Goal: Task Accomplishment & Management: Use online tool/utility

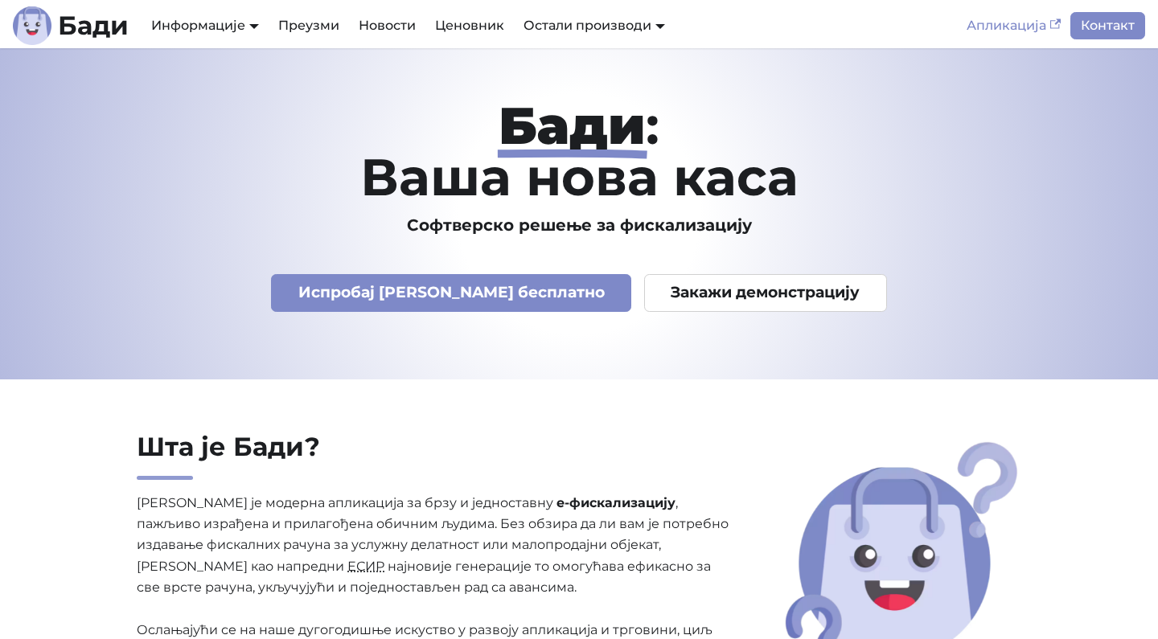
click at [1014, 32] on link "Апликација" at bounding box center [1013, 25] width 113 height 27
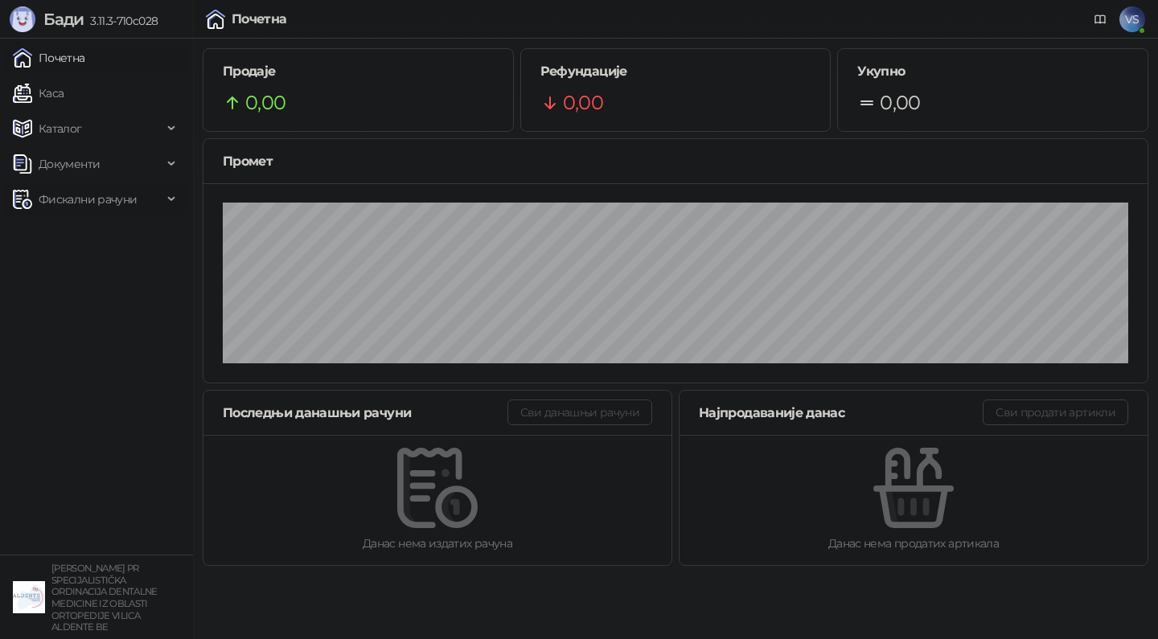
click at [70, 199] on span "Фискални рачуни" at bounding box center [88, 199] width 98 height 32
click at [61, 272] on link "По данима" at bounding box center [61, 270] width 85 height 32
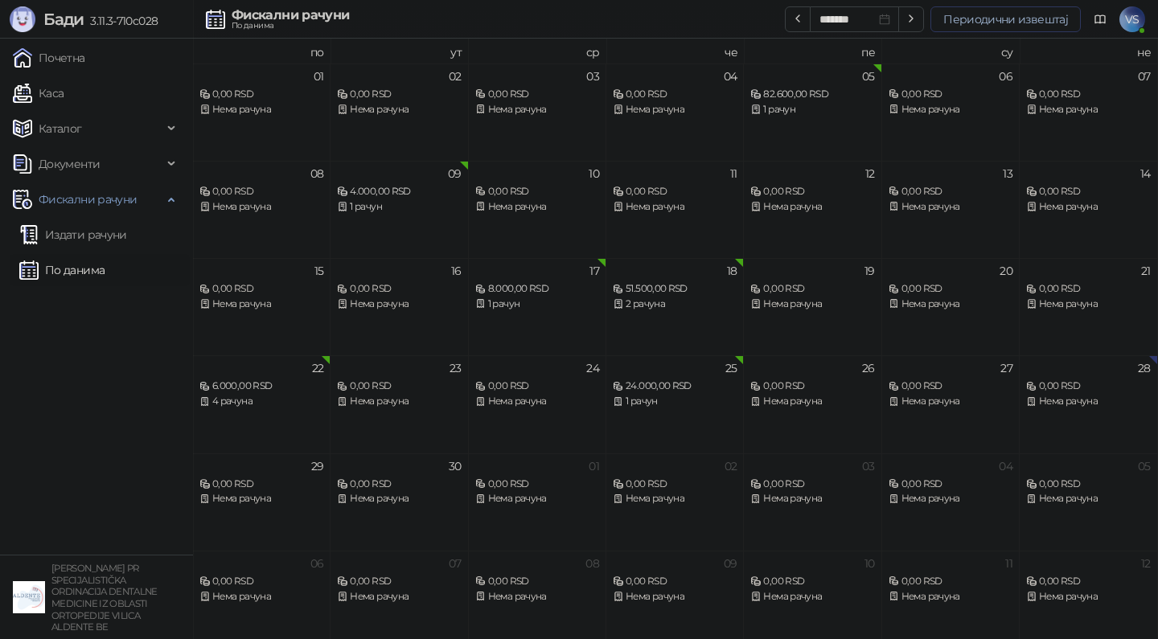
click at [1035, 23] on button "Периодични извештај" at bounding box center [1005, 19] width 150 height 26
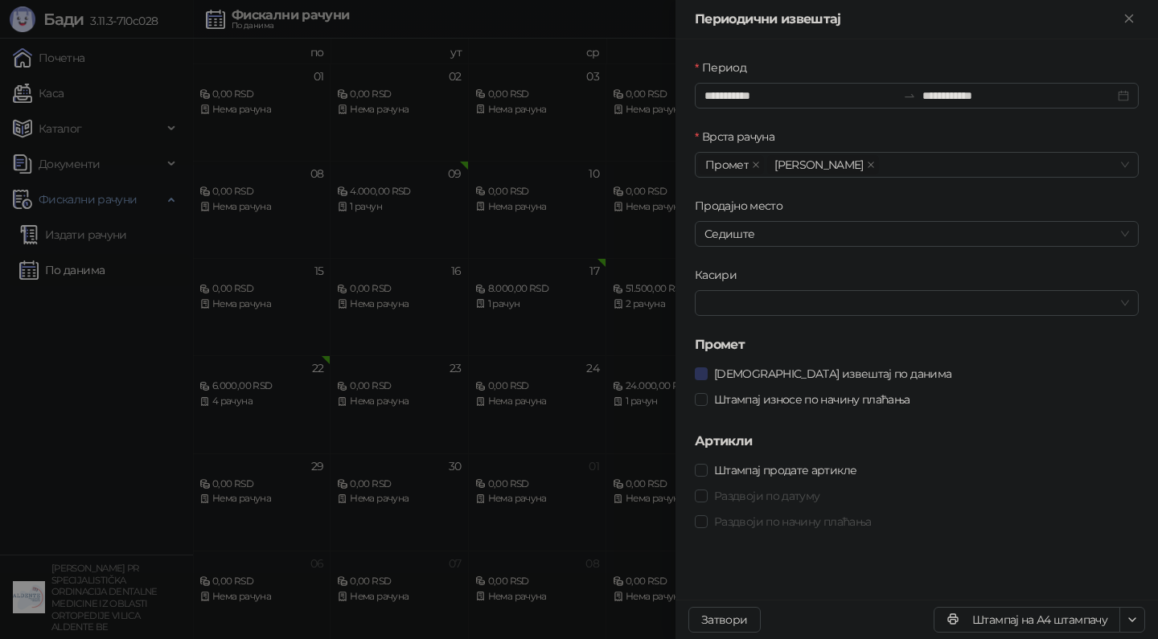
click at [781, 379] on span "[DEMOGRAPHIC_DATA] извештај по данима" at bounding box center [832, 374] width 250 height 18
click at [781, 380] on span "[DEMOGRAPHIC_DATA] извештај по данима" at bounding box center [832, 374] width 250 height 18
click at [760, 398] on span "Штампај износе по начину плаћања" at bounding box center [811, 400] width 209 height 18
click at [1128, 615] on icon "button" at bounding box center [1131, 619] width 13 height 13
click at [1097, 585] on span "Преузми у XLSX формату" at bounding box center [1063, 588] width 138 height 18
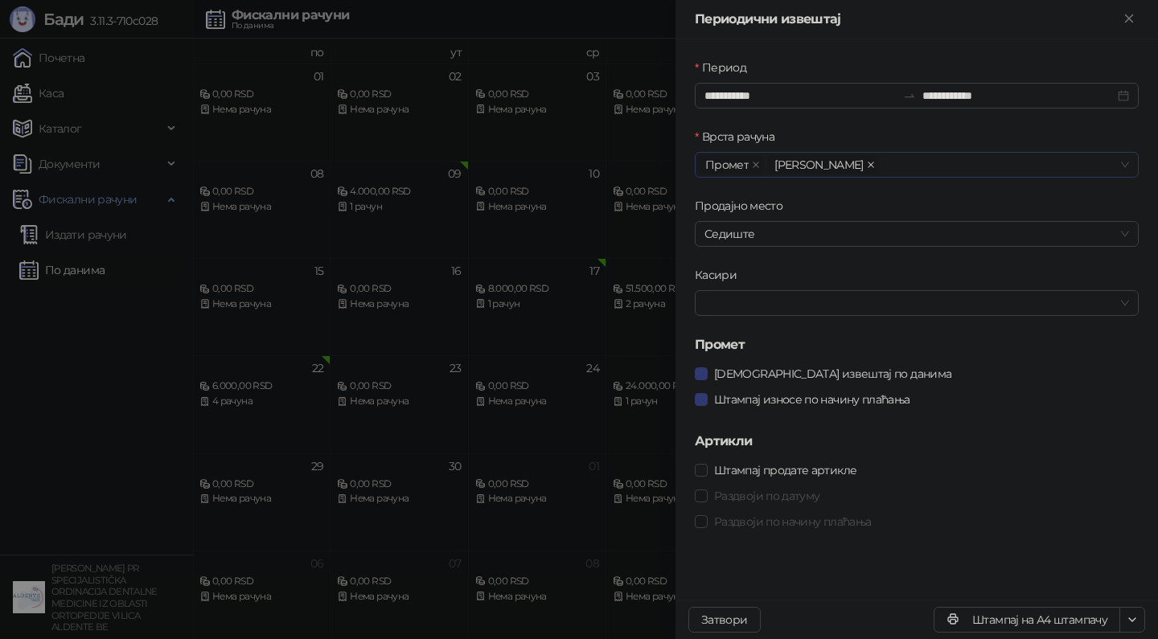
click at [867, 164] on icon "close" at bounding box center [870, 165] width 6 height 6
click at [942, 375] on div "[DEMOGRAPHIC_DATA] извештај по данима" at bounding box center [917, 374] width 444 height 18
click at [1128, 621] on icon "button" at bounding box center [1131, 619] width 13 height 13
click at [1112, 592] on span "Преузми у XLSX формату" at bounding box center [1063, 588] width 138 height 18
click at [624, 287] on div at bounding box center [579, 319] width 1158 height 639
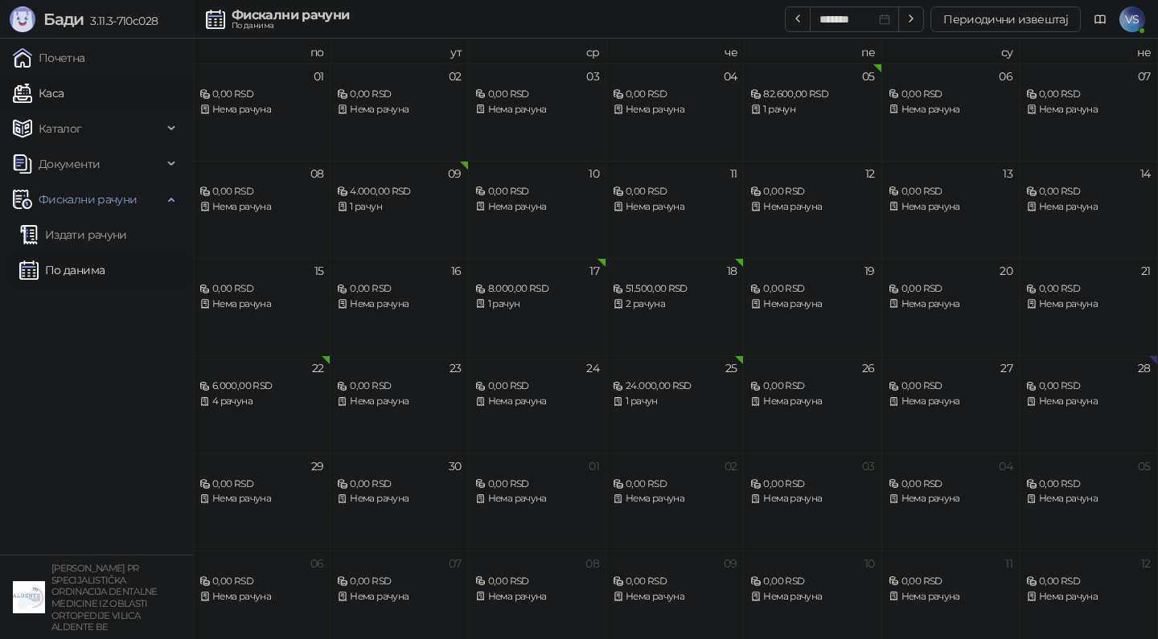
click at [62, 96] on link "Каса" at bounding box center [38, 93] width 51 height 32
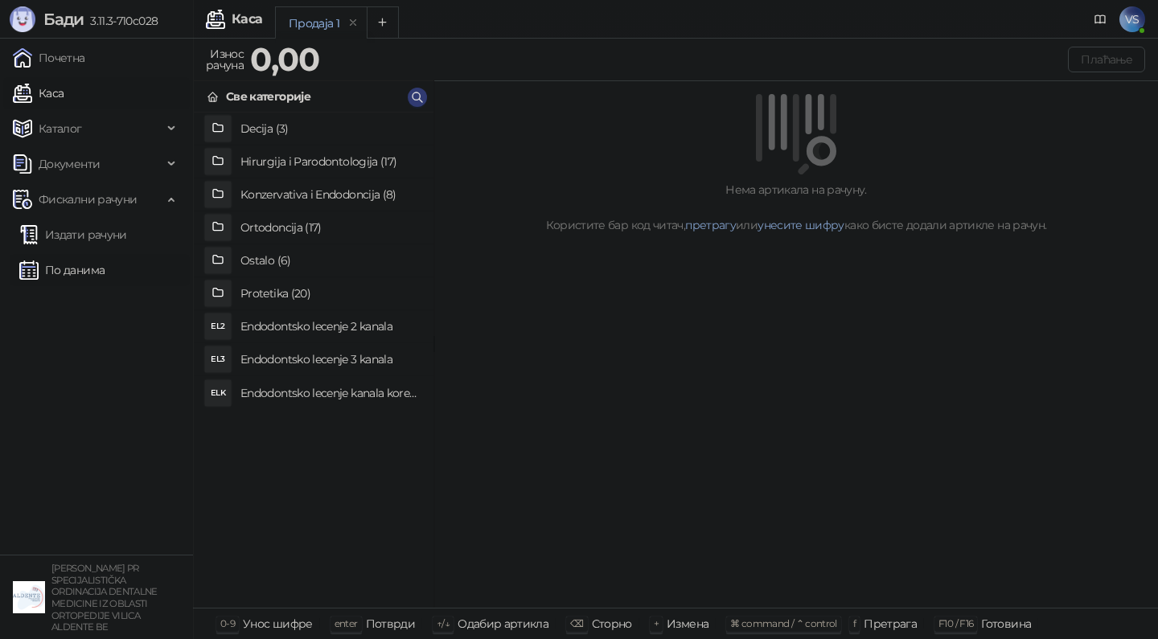
click at [69, 272] on link "По данима" at bounding box center [61, 270] width 85 height 32
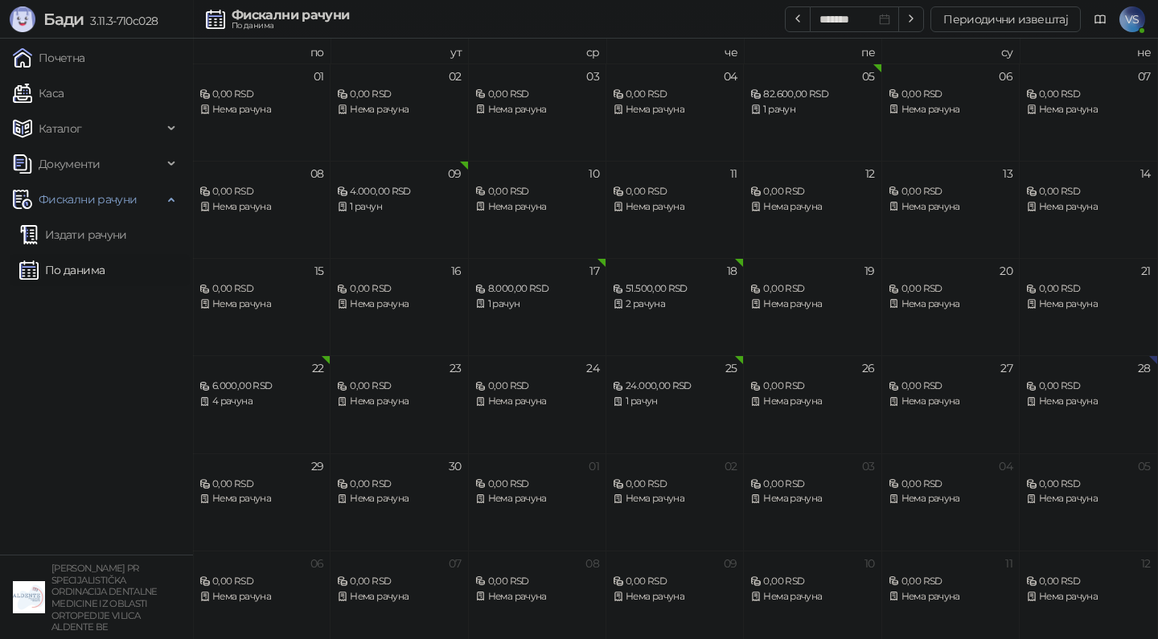
click at [1135, 17] on span "VS" at bounding box center [1132, 19] width 26 height 26
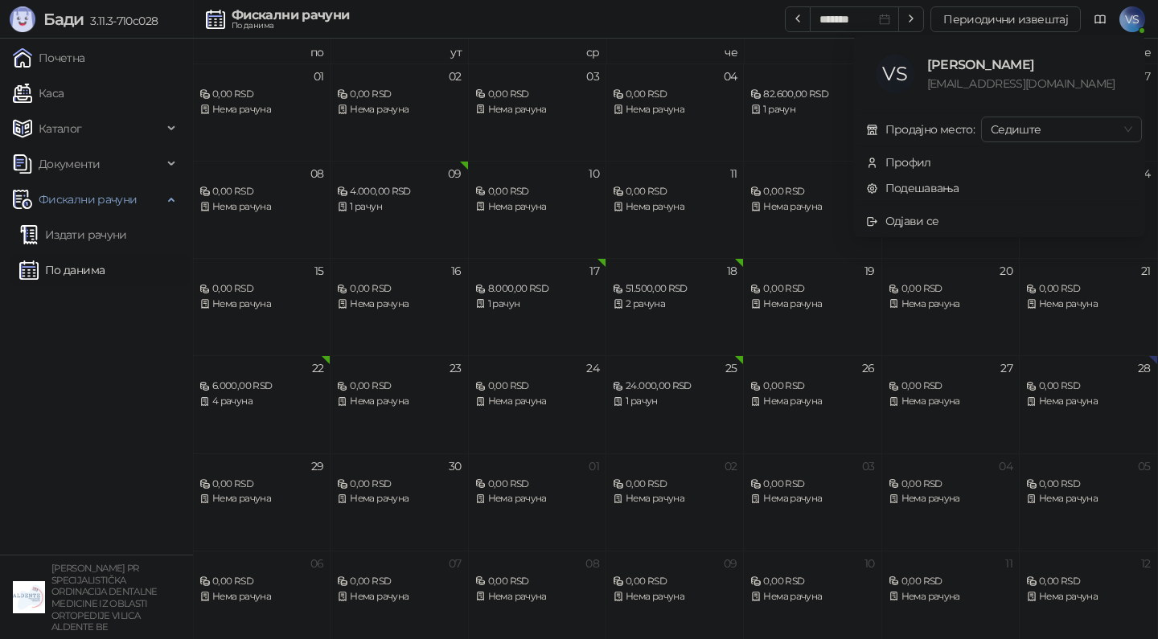
click at [1135, 17] on span "VS" at bounding box center [1132, 19] width 26 height 26
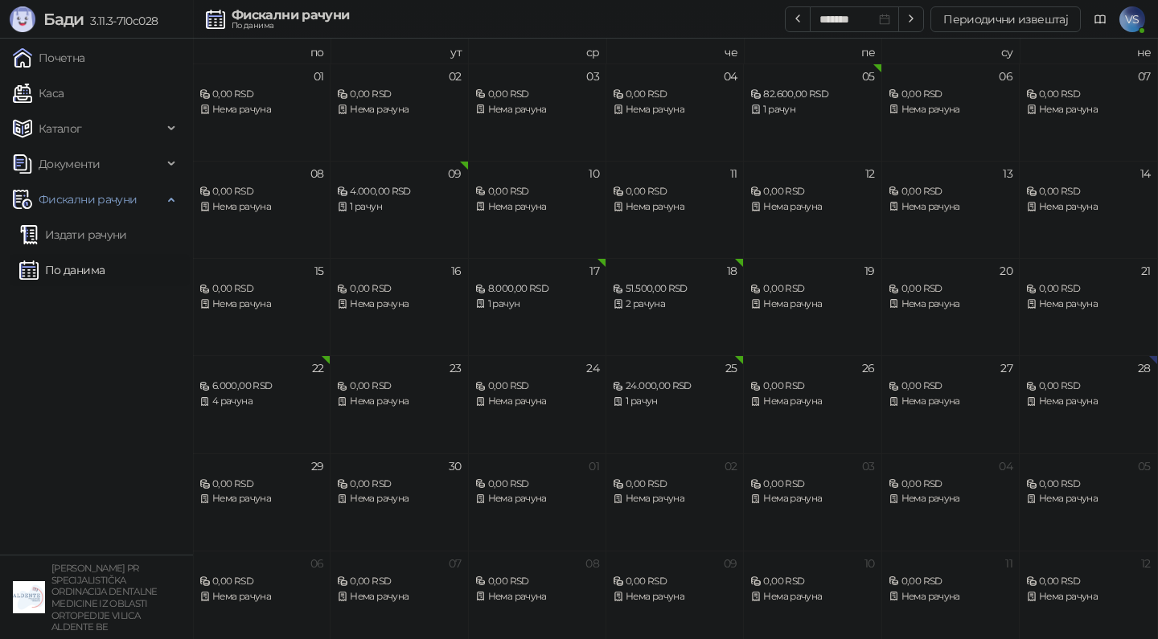
click at [76, 270] on link "По данима" at bounding box center [61, 270] width 85 height 32
click at [1134, 24] on span "VS" at bounding box center [1132, 19] width 26 height 26
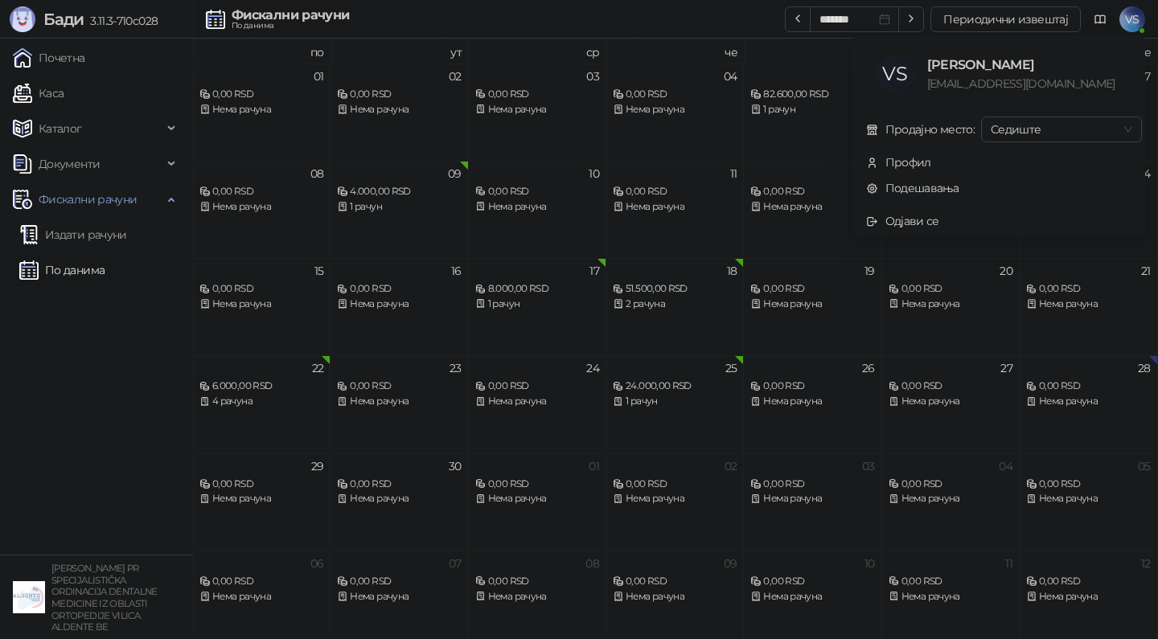
click at [1134, 24] on span "VS" at bounding box center [1132, 19] width 26 height 26
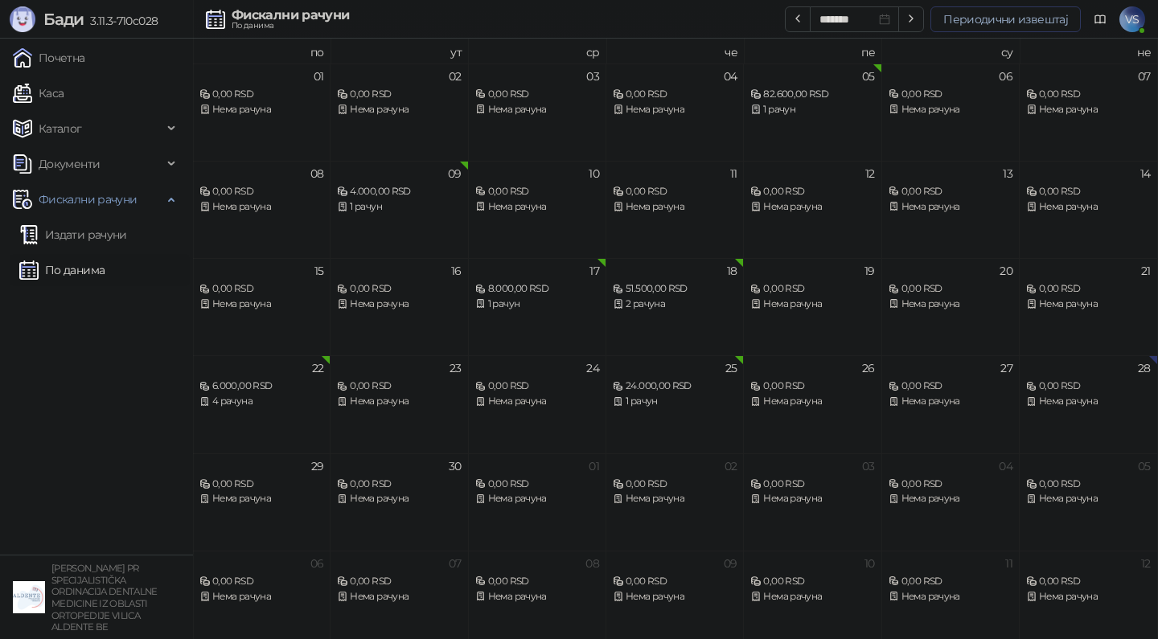
click at [987, 14] on button "Периодични извештај" at bounding box center [1005, 19] width 150 height 26
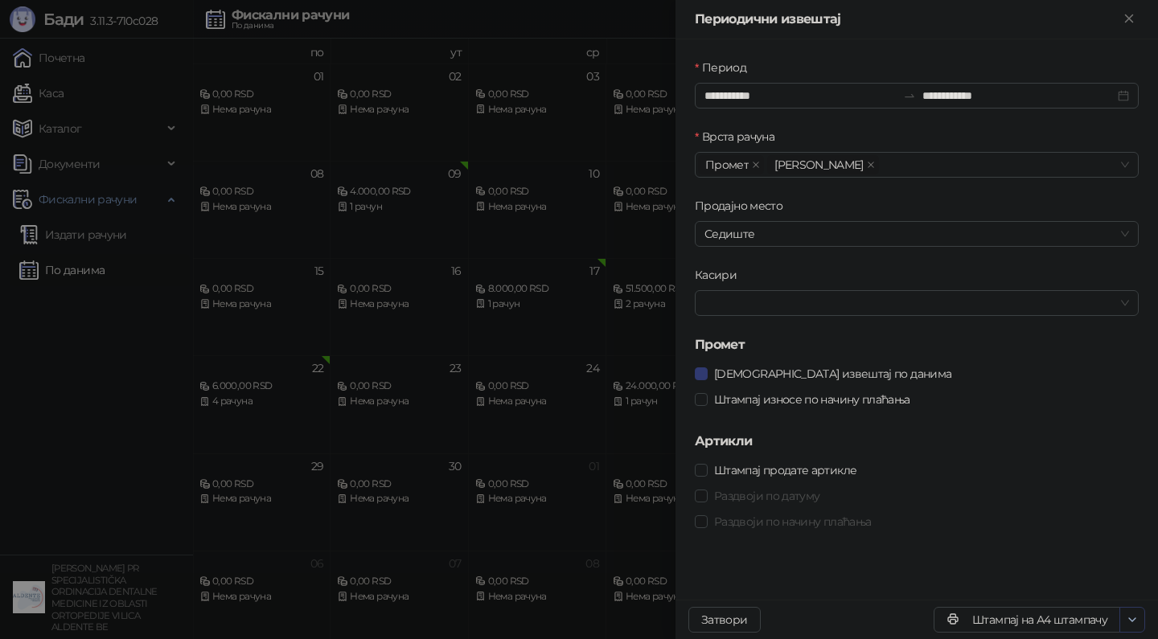
click at [1130, 616] on icon "button" at bounding box center [1131, 619] width 13 height 13
click at [1104, 588] on span "Преузми у XLSX формату" at bounding box center [1063, 588] width 138 height 18
click at [621, 246] on div at bounding box center [579, 319] width 1158 height 639
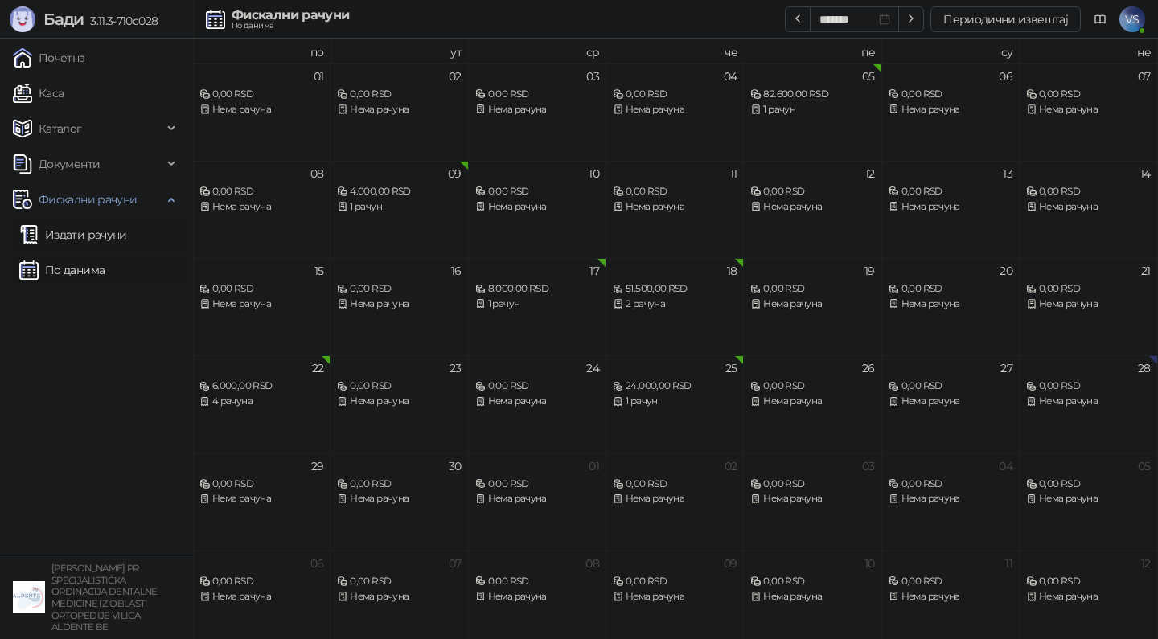
click at [76, 232] on link "Издати рачуни" at bounding box center [73, 235] width 108 height 32
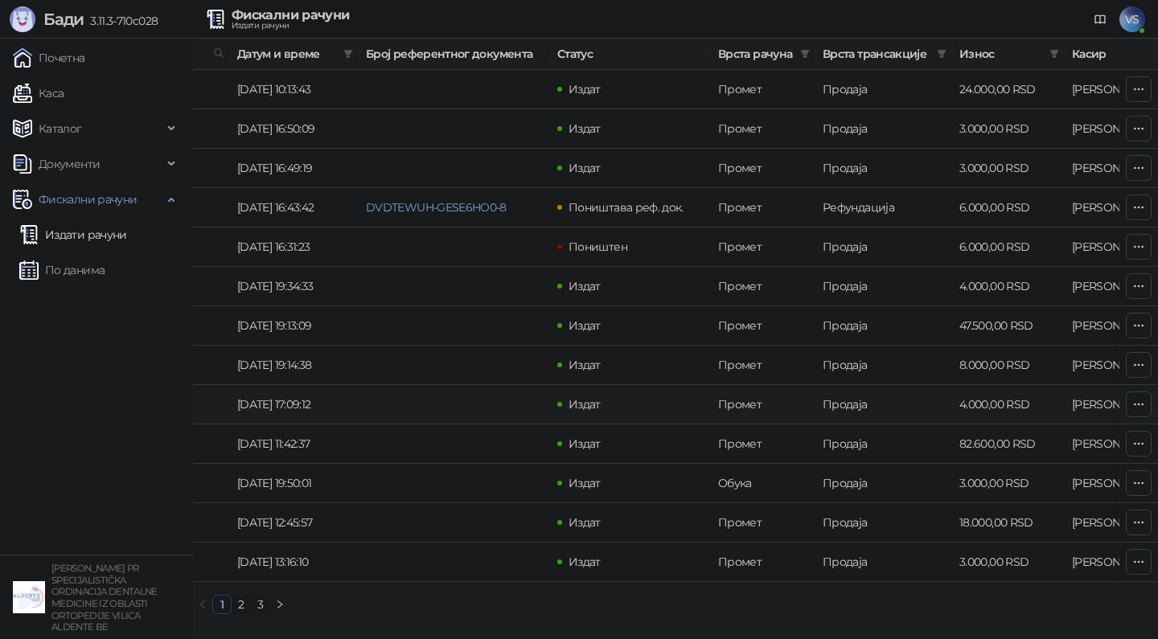
scroll to position [0, 151]
